Goal: Information Seeking & Learning: Understand process/instructions

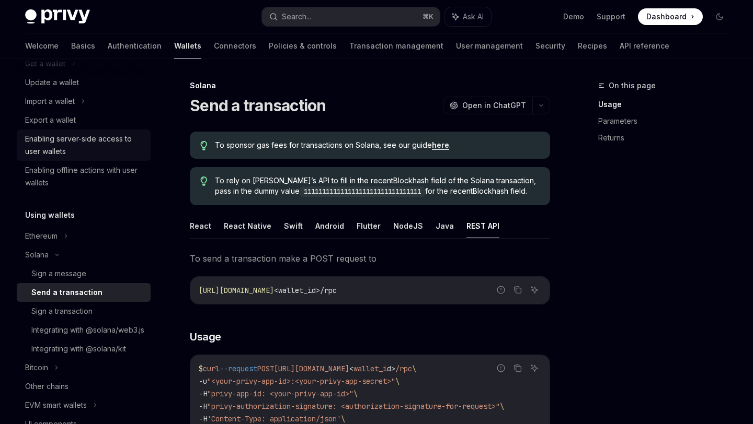
scroll to position [118, 0]
click at [82, 315] on div "Sign a transaction" at bounding box center [61, 311] width 61 height 13
type textarea "*"
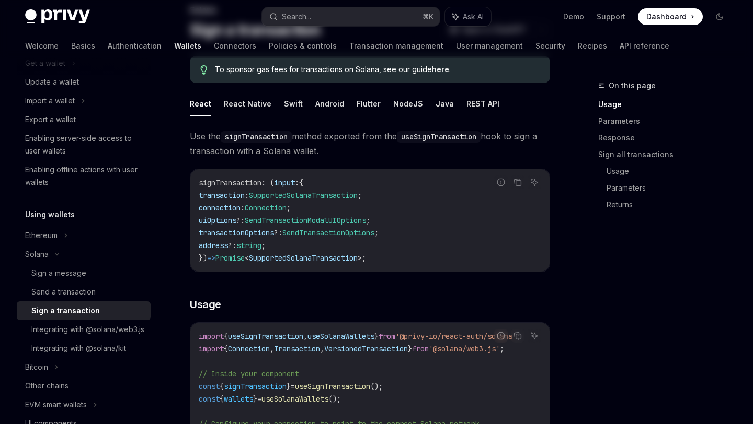
scroll to position [113, 0]
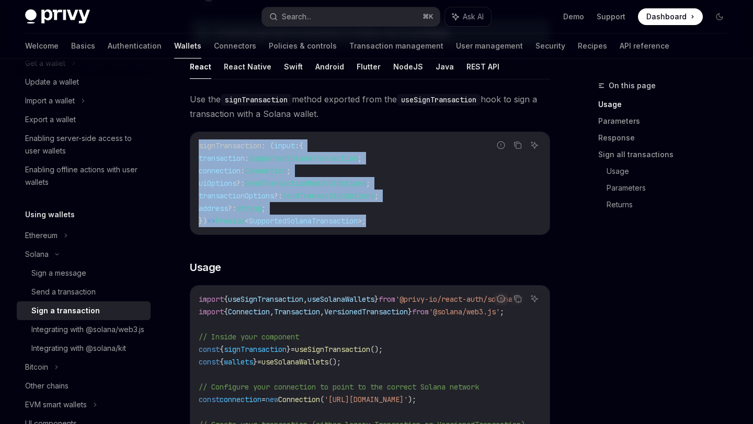
drag, startPoint x: 199, startPoint y: 143, endPoint x: 401, endPoint y: 221, distance: 217.2
click at [403, 223] on code "signTransaction : ( input : { transaction : SupportedSolanaTransaction ; connec…" at bounding box center [370, 184] width 342 height 88
click at [401, 221] on code "signTransaction : ( input : { transaction : SupportedSolanaTransaction ; connec…" at bounding box center [370, 184] width 342 height 88
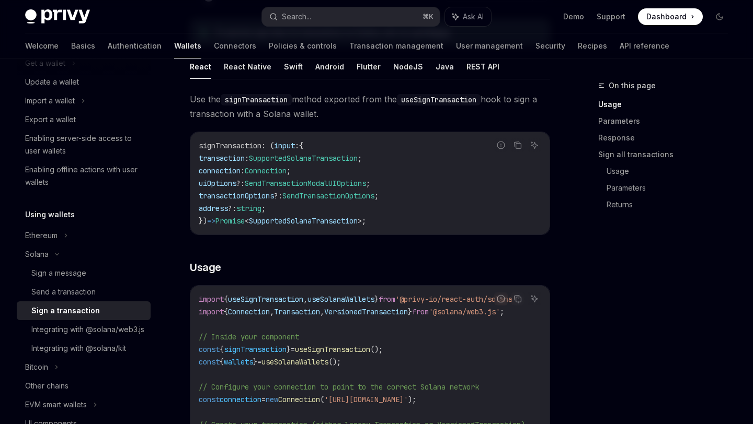
click at [403, 219] on code "signTransaction : ( input : { transaction : SupportedSolanaTransaction ; connec…" at bounding box center [370, 184] width 342 height 88
click at [368, 200] on span "SendTransactionOptions" at bounding box center [328, 195] width 92 height 9
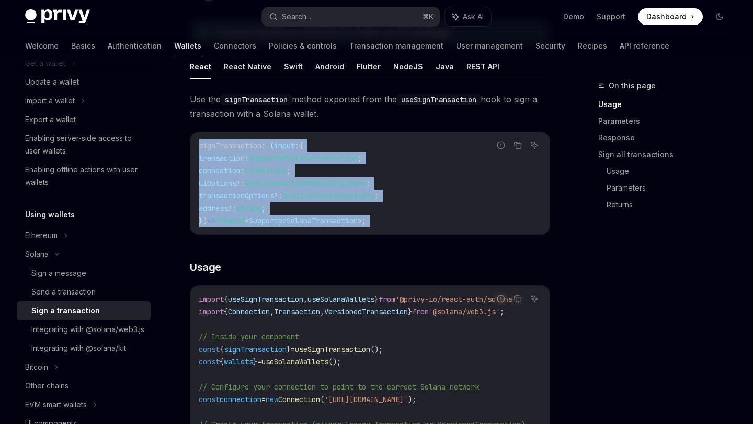
drag, startPoint x: 200, startPoint y: 146, endPoint x: 403, endPoint y: 235, distance: 222.1
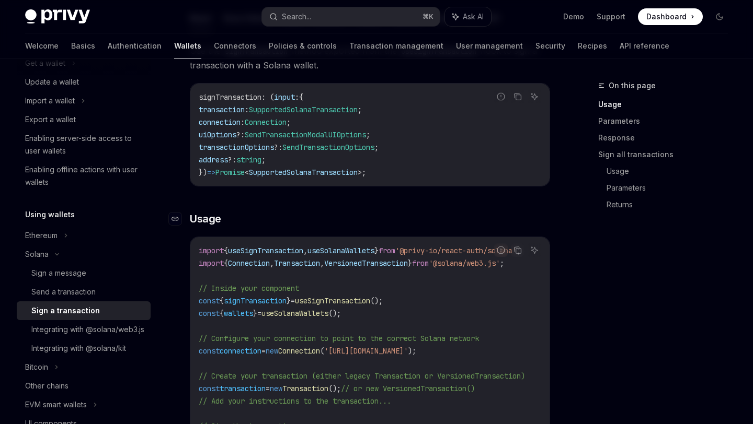
scroll to position [238, 0]
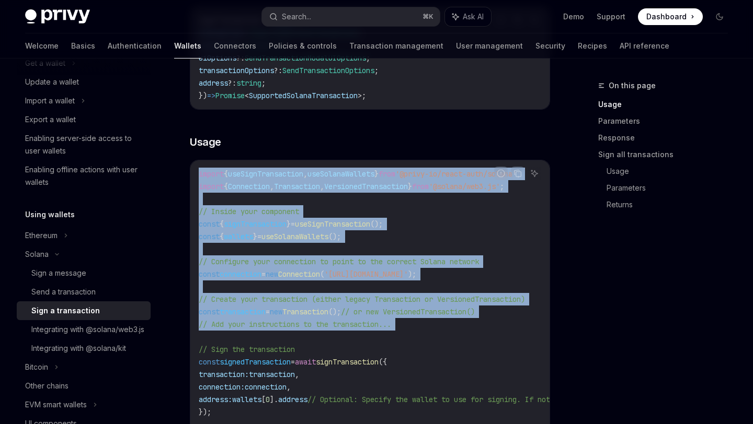
drag, startPoint x: 200, startPoint y: 173, endPoint x: 300, endPoint y: 338, distance: 193.1
click at [300, 338] on code "import { useSignTransaction , useSolanaWallets } from '@privy-io/react-auth/sol…" at bounding box center [473, 306] width 548 height 276
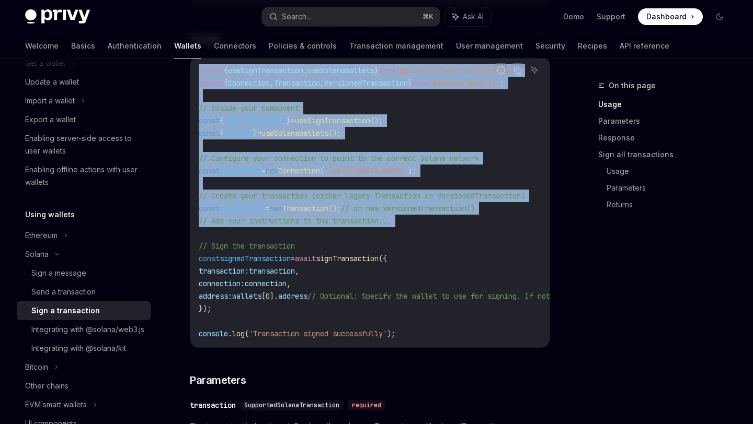
scroll to position [352, 0]
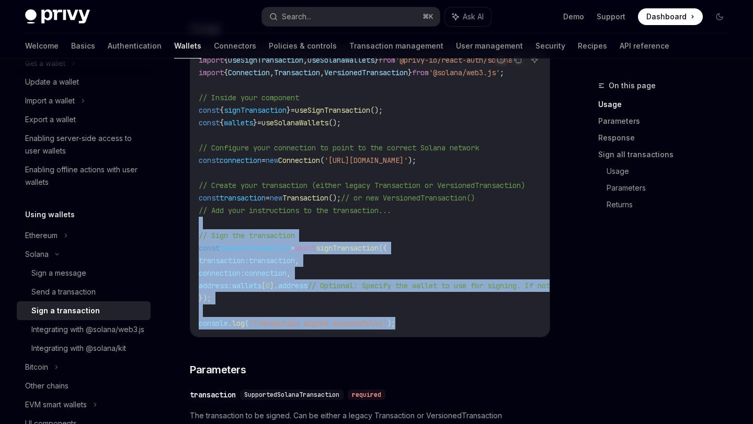
drag, startPoint x: 198, startPoint y: 229, endPoint x: 426, endPoint y: 333, distance: 251.6
click at [426, 334] on div "import { useSignTransaction , useSolanaWallets } from '@privy-io/react-auth/sol…" at bounding box center [369, 192] width 359 height 291
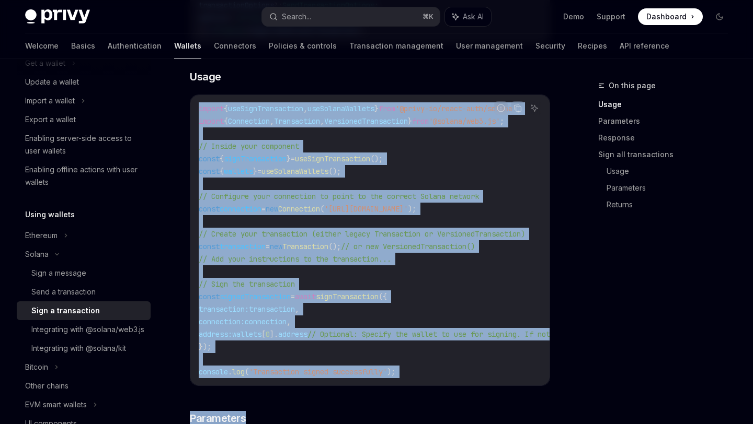
scroll to position [333, 0]
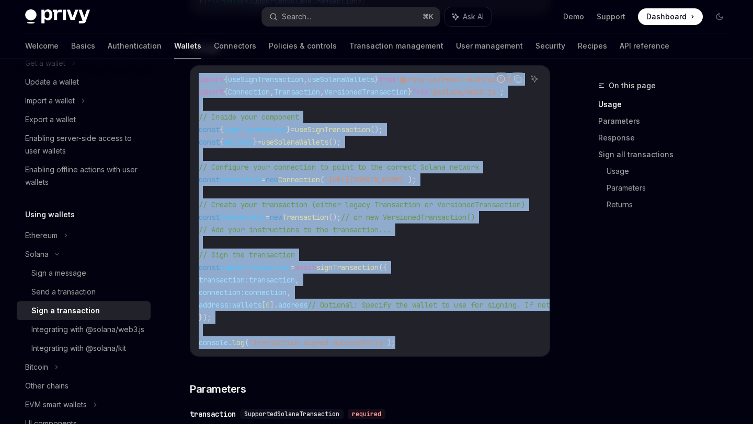
drag, startPoint x: 200, startPoint y: 153, endPoint x: 417, endPoint y: 341, distance: 287.2
click at [417, 341] on code "import { useSignTransaction , useSolanaWallets } from '@privy-io/react-auth/sol…" at bounding box center [473, 211] width 548 height 276
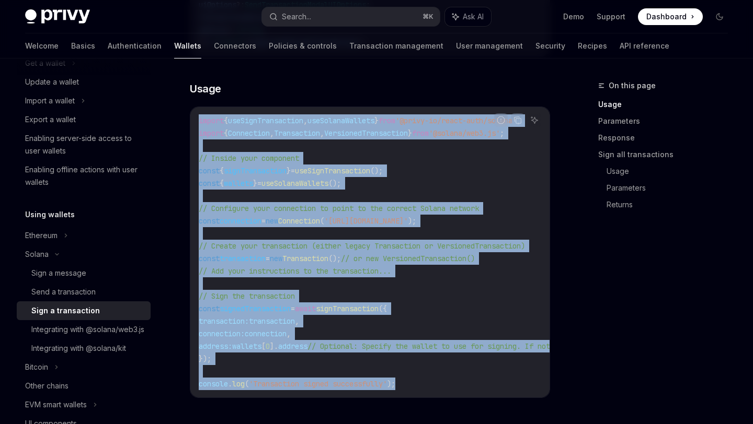
scroll to position [251, 0]
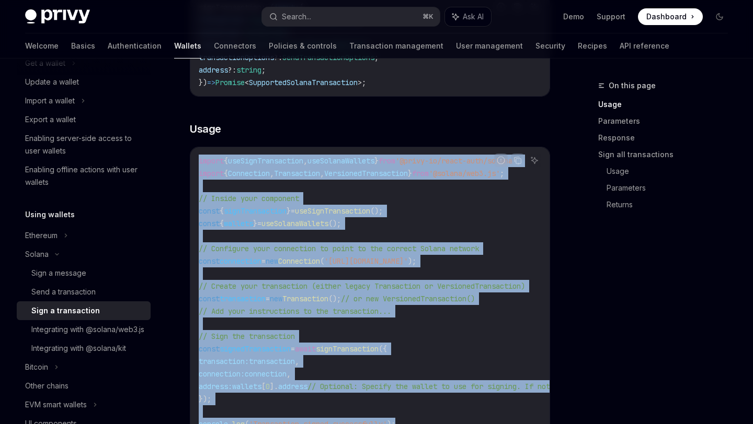
click at [334, 210] on span "useSignTransaction" at bounding box center [332, 210] width 75 height 9
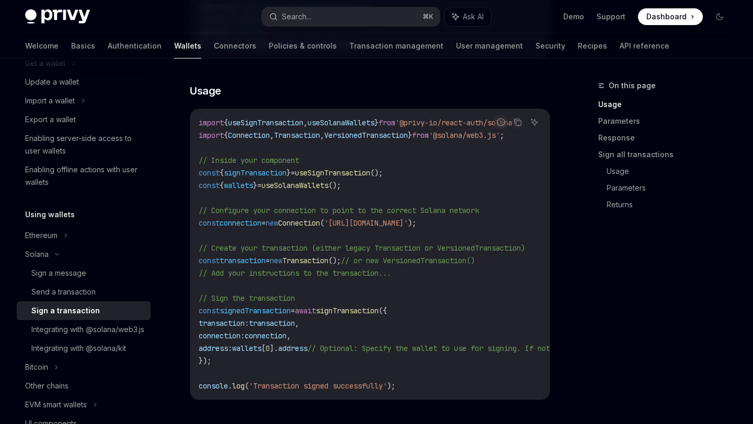
scroll to position [318, 0]
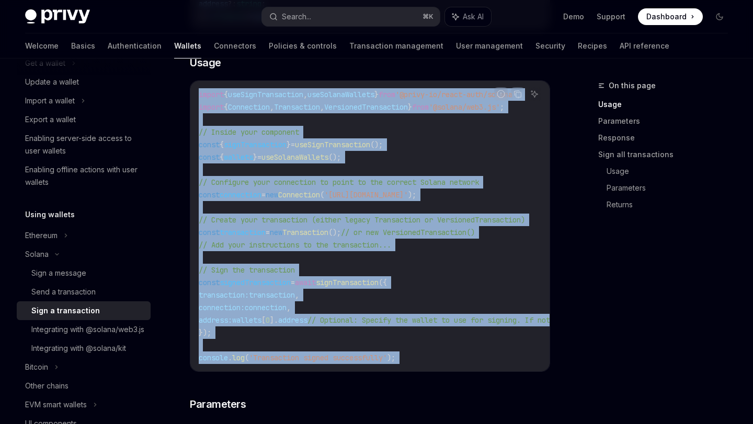
drag, startPoint x: 199, startPoint y: 93, endPoint x: 443, endPoint y: 376, distance: 373.1
click at [414, 318] on span "// Optional: Specify the wallet to use for signing. If not provided, the first …" at bounding box center [514, 320] width 414 height 9
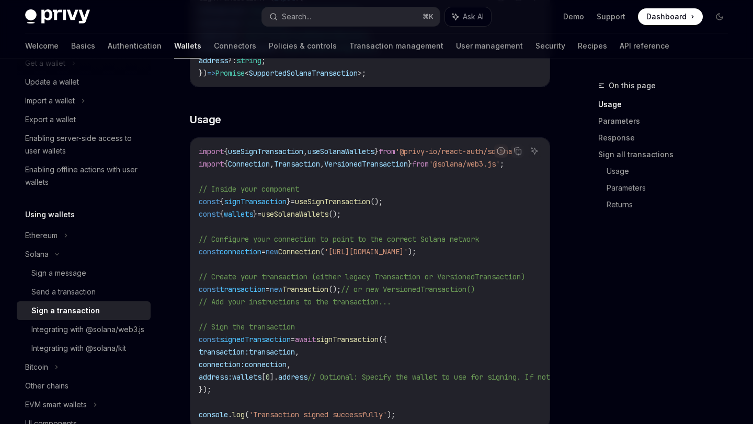
scroll to position [257, 0]
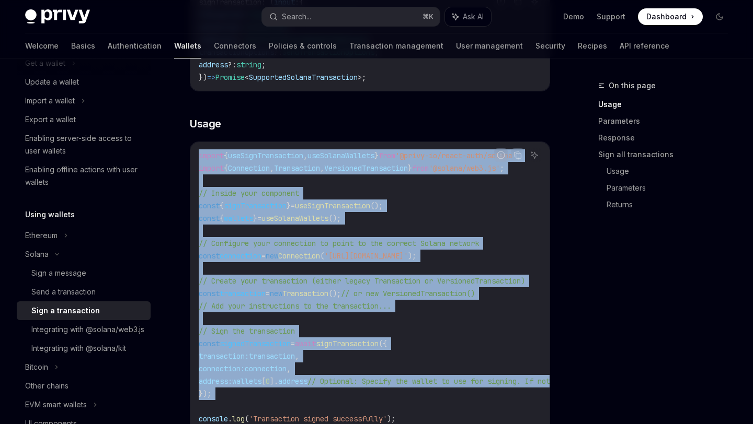
drag, startPoint x: 205, startPoint y: 152, endPoint x: 403, endPoint y: 407, distance: 322.5
click at [403, 407] on div "import { useSignTransaction , useSolanaWallets } from '@privy-io/react-auth/sol…" at bounding box center [369, 287] width 359 height 291
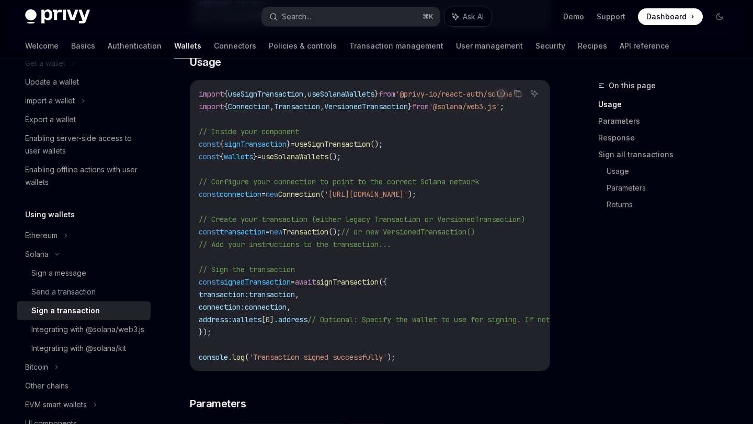
click at [361, 317] on span "// Optional: Specify the wallet to use for signing. If not provided, the first …" at bounding box center [514, 319] width 414 height 9
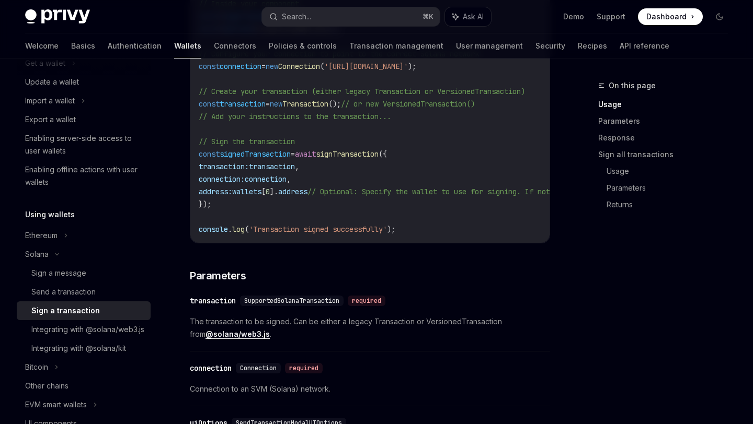
scroll to position [716, 0]
